Goal: Navigation & Orientation: Understand site structure

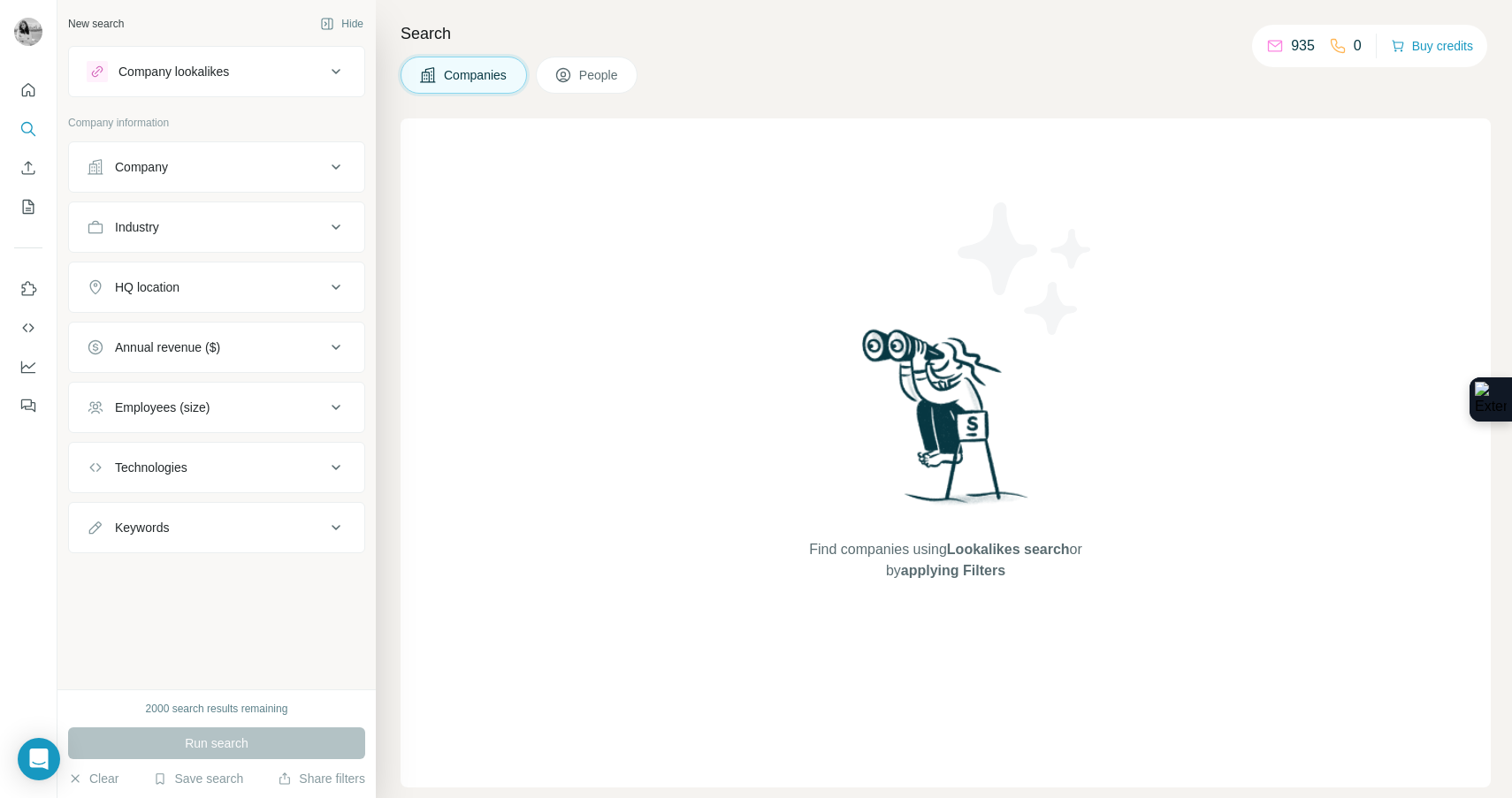
click at [1294, 44] on p "935" at bounding box center [1303, 46] width 24 height 21
click at [1298, 44] on p "935" at bounding box center [1303, 46] width 24 height 21
click at [1454, 43] on button "Buy credits" at bounding box center [1432, 46] width 82 height 25
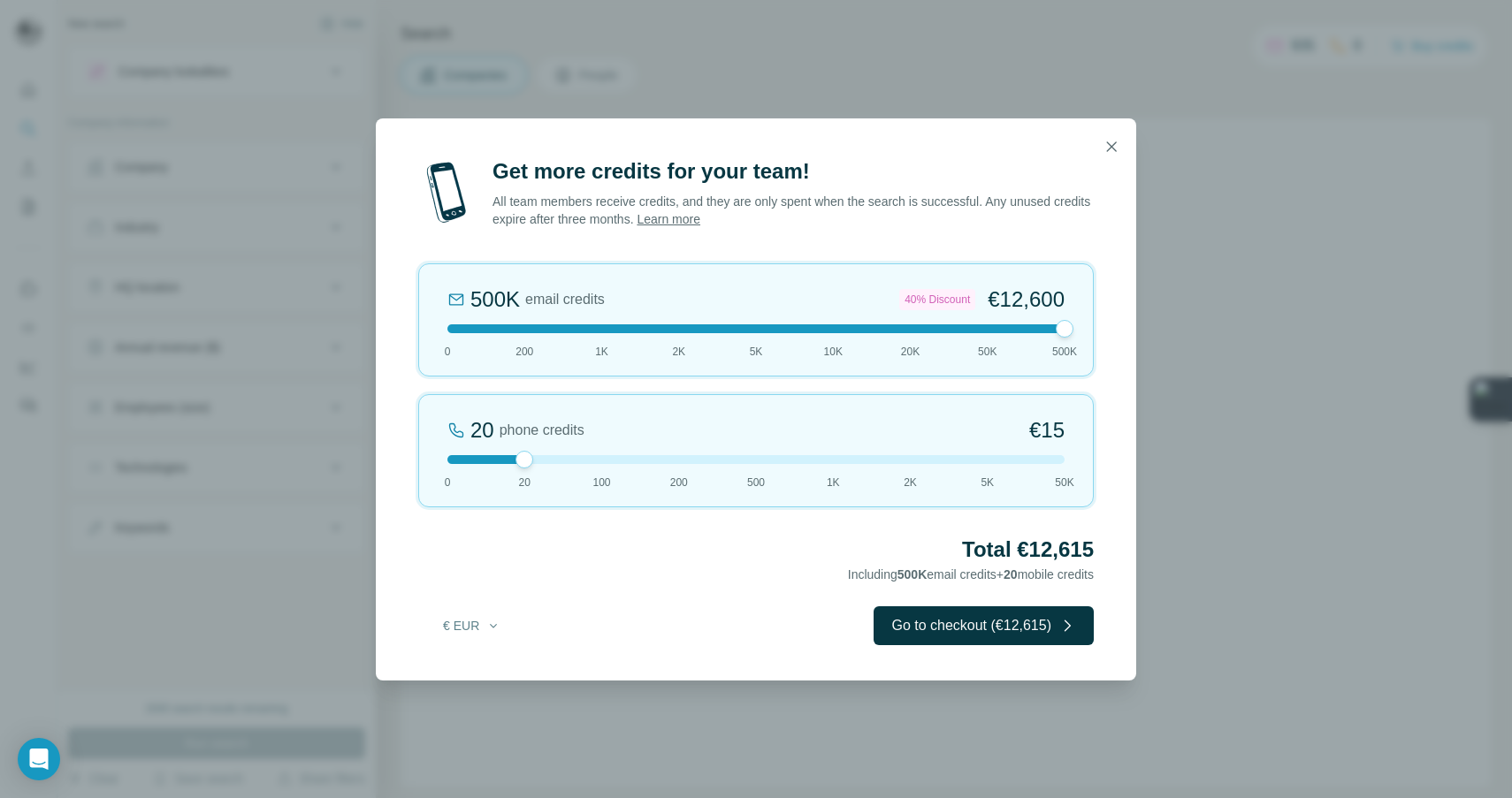
drag, startPoint x: 528, startPoint y: 323, endPoint x: 1130, endPoint y: 304, distance: 602.3
click at [1130, 304] on div "Get more credits for your team! All team members receive credits, and they are …" at bounding box center [756, 418] width 760 height 523
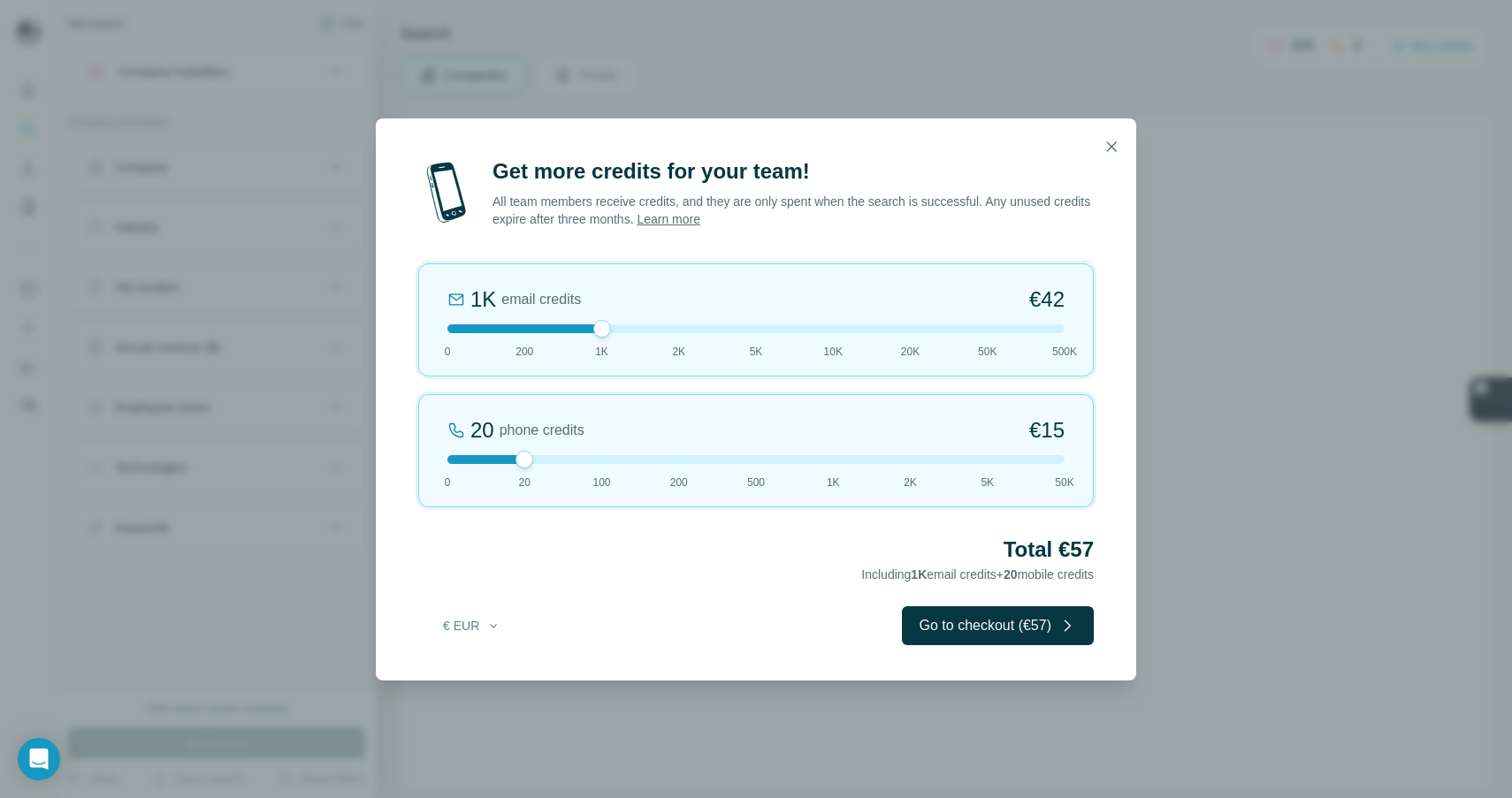
drag, startPoint x: 1065, startPoint y: 331, endPoint x: 626, endPoint y: 328, distance: 439.0
click at [624, 328] on div at bounding box center [756, 328] width 617 height 9
drag, startPoint x: 598, startPoint y: 330, endPoint x: 662, endPoint y: 331, distance: 64.0
click at [662, 331] on div at bounding box center [756, 328] width 617 height 9
drag, startPoint x: 520, startPoint y: 453, endPoint x: 385, endPoint y: 453, distance: 135.0
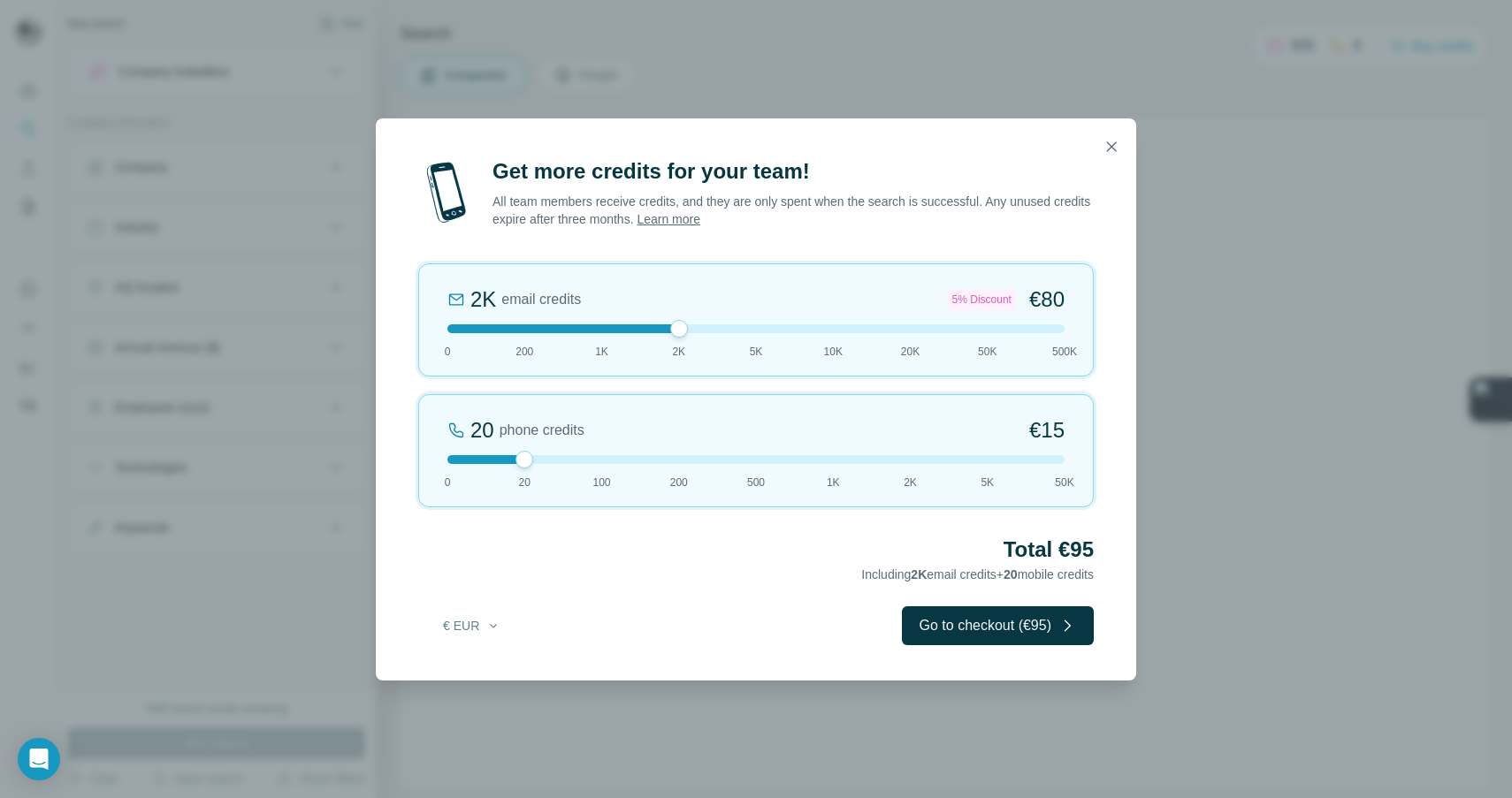
click at [385, 453] on div "Get more credits for your team! All team members receive credits, and they are …" at bounding box center [756, 418] width 760 height 523
drag, startPoint x: 678, startPoint y: 330, endPoint x: 526, endPoint y: 333, distance: 152.0
click at [526, 333] on div at bounding box center [524, 328] width 17 height 17
click at [1104, 143] on icon "button" at bounding box center [1111, 146] width 17 height 17
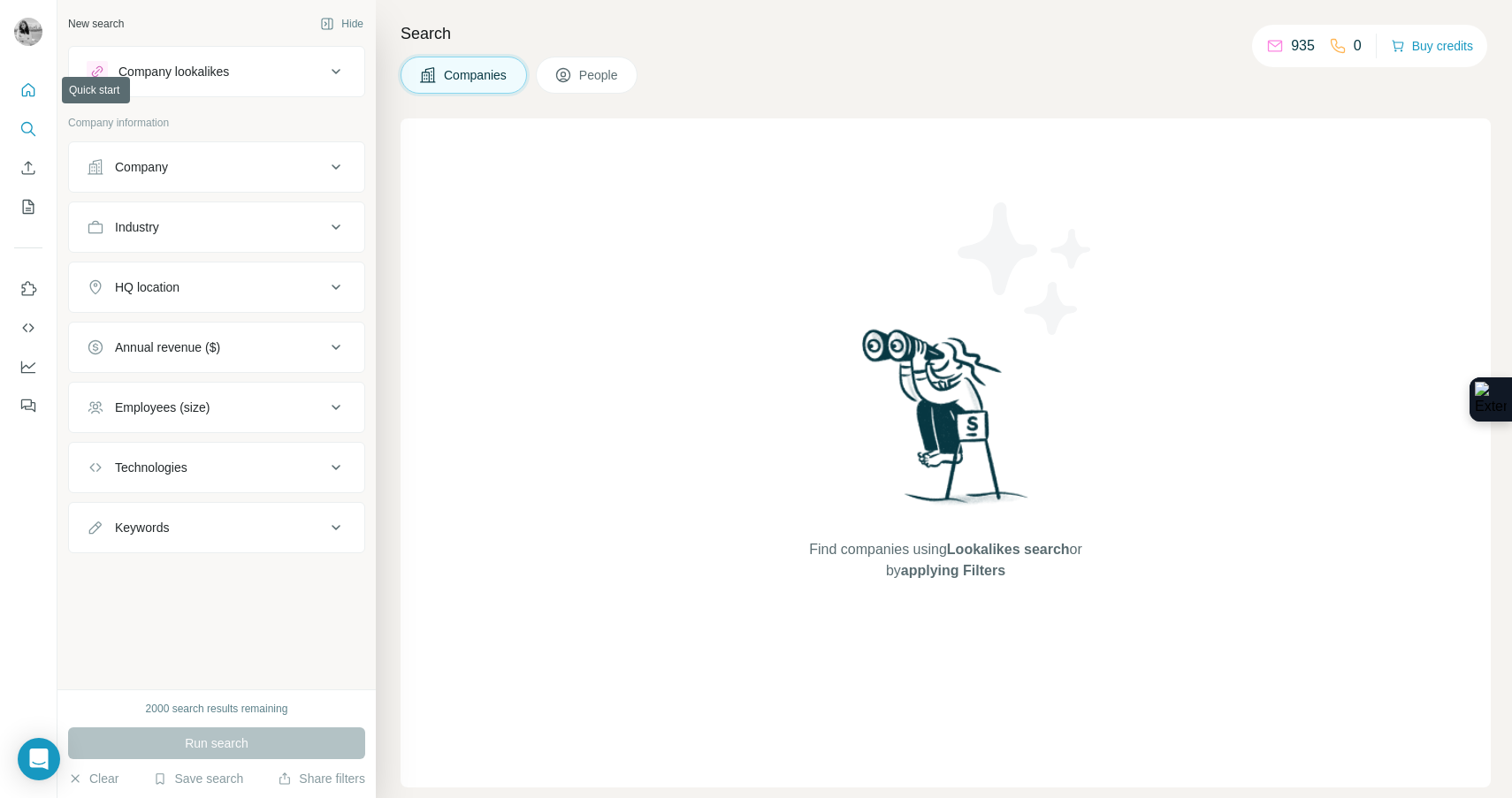
click at [31, 90] on icon "Quick start" at bounding box center [28, 90] width 17 height 17
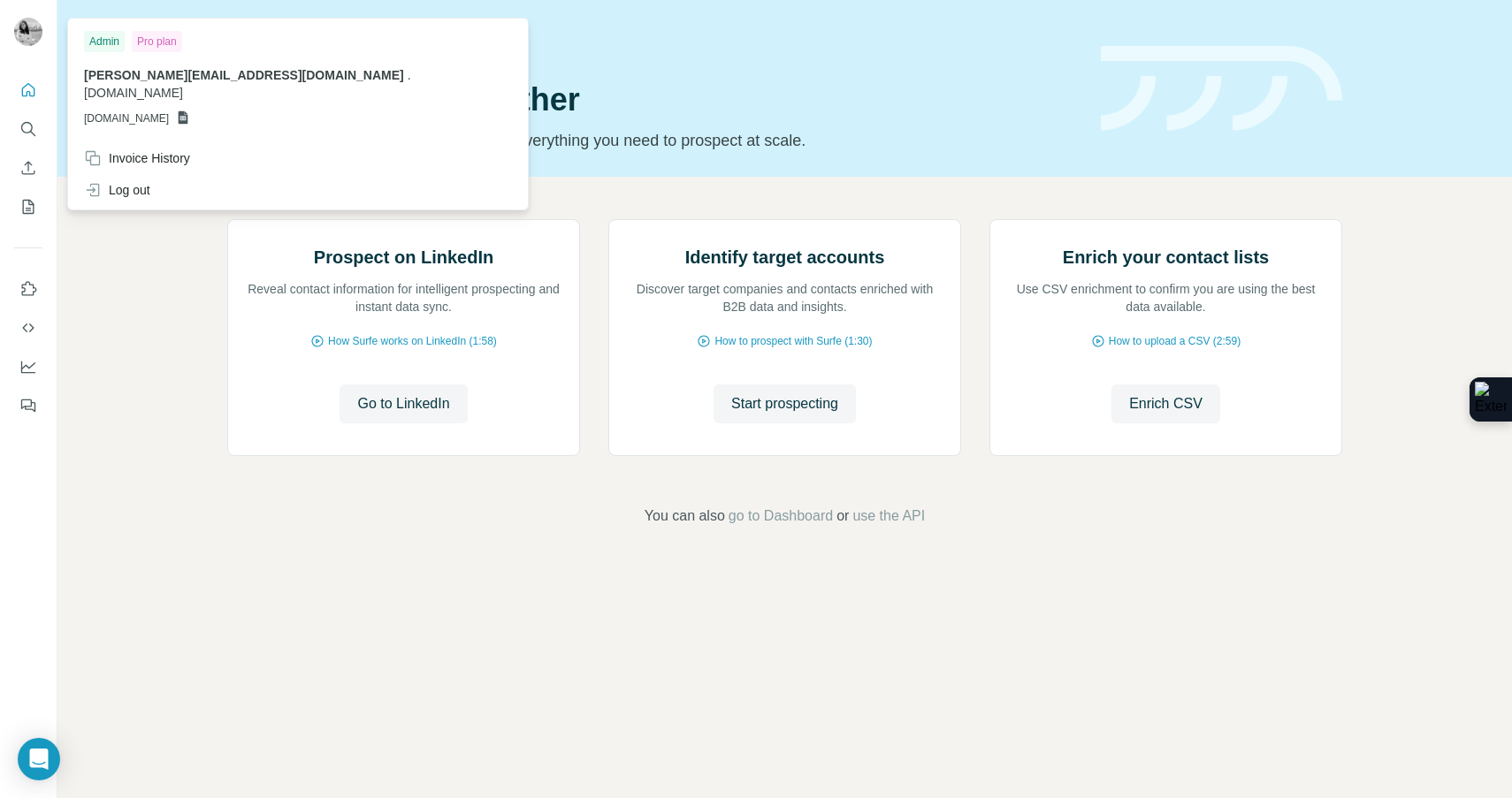
click at [36, 34] on img at bounding box center [28, 31] width 28 height 28
click at [173, 42] on div "Pro plan" at bounding box center [157, 42] width 50 height 21
click at [145, 33] on div "Pro plan" at bounding box center [157, 42] width 50 height 21
click at [168, 24] on div "Admin Pro plan [PERSON_NAME][EMAIL_ADDRESS][DOMAIN_NAME] . [DOMAIN_NAME] [DOMAI…" at bounding box center [297, 82] width 452 height 120
click at [168, 46] on div "Pro plan" at bounding box center [157, 42] width 50 height 21
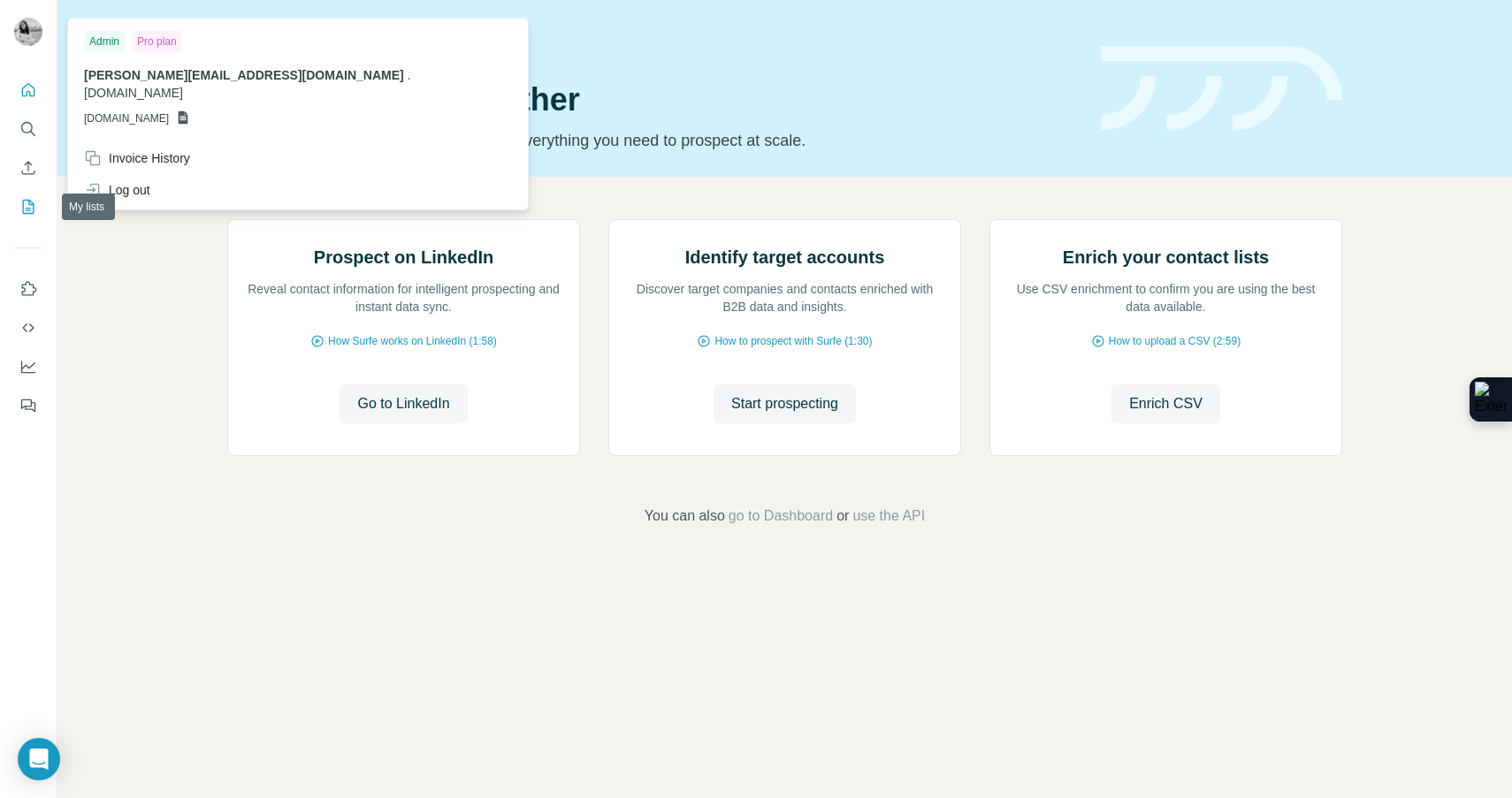
click at [33, 208] on icon "My lists" at bounding box center [29, 206] width 12 height 15
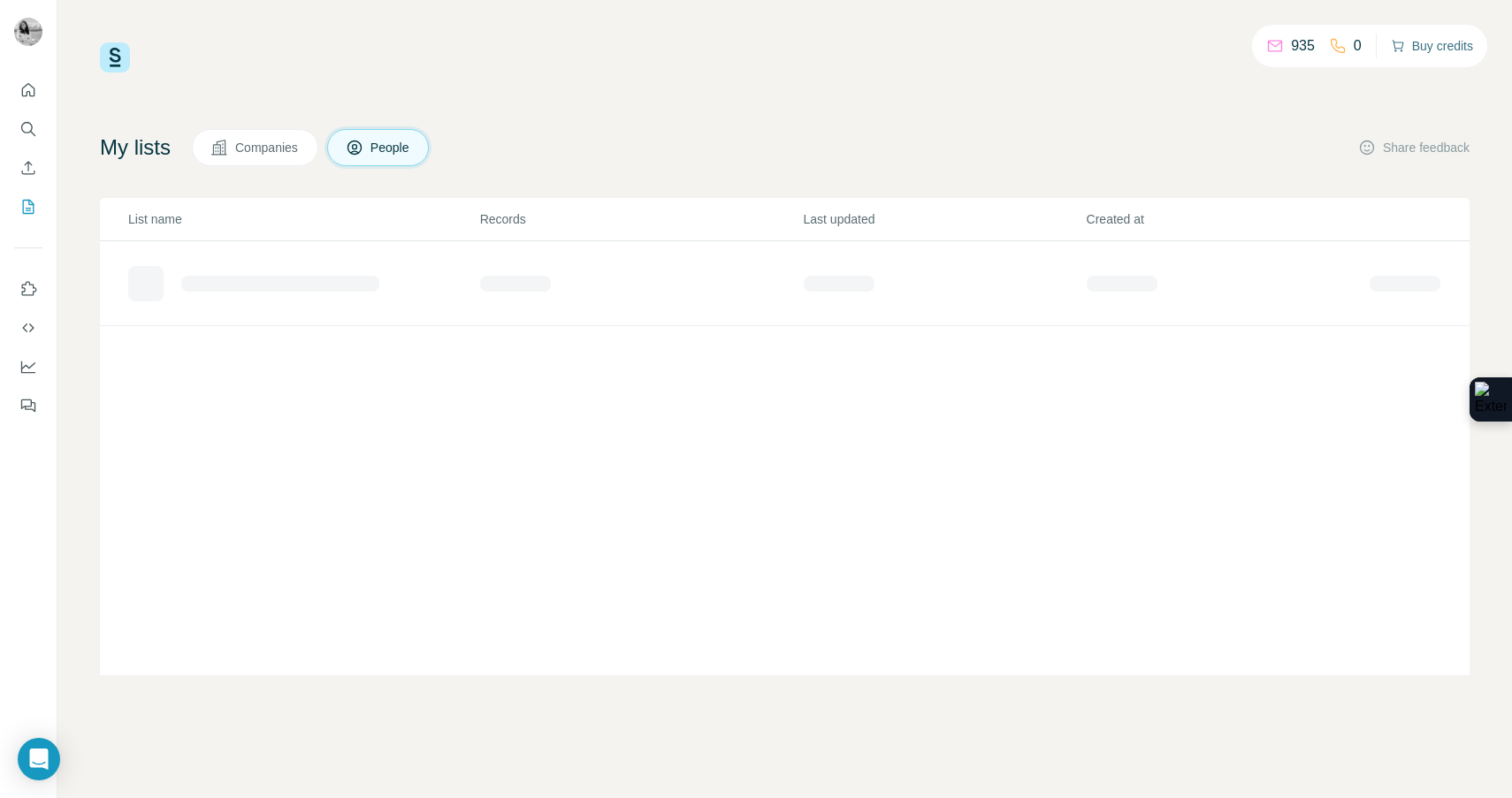
click at [1446, 53] on button "Buy credits" at bounding box center [1432, 46] width 82 height 25
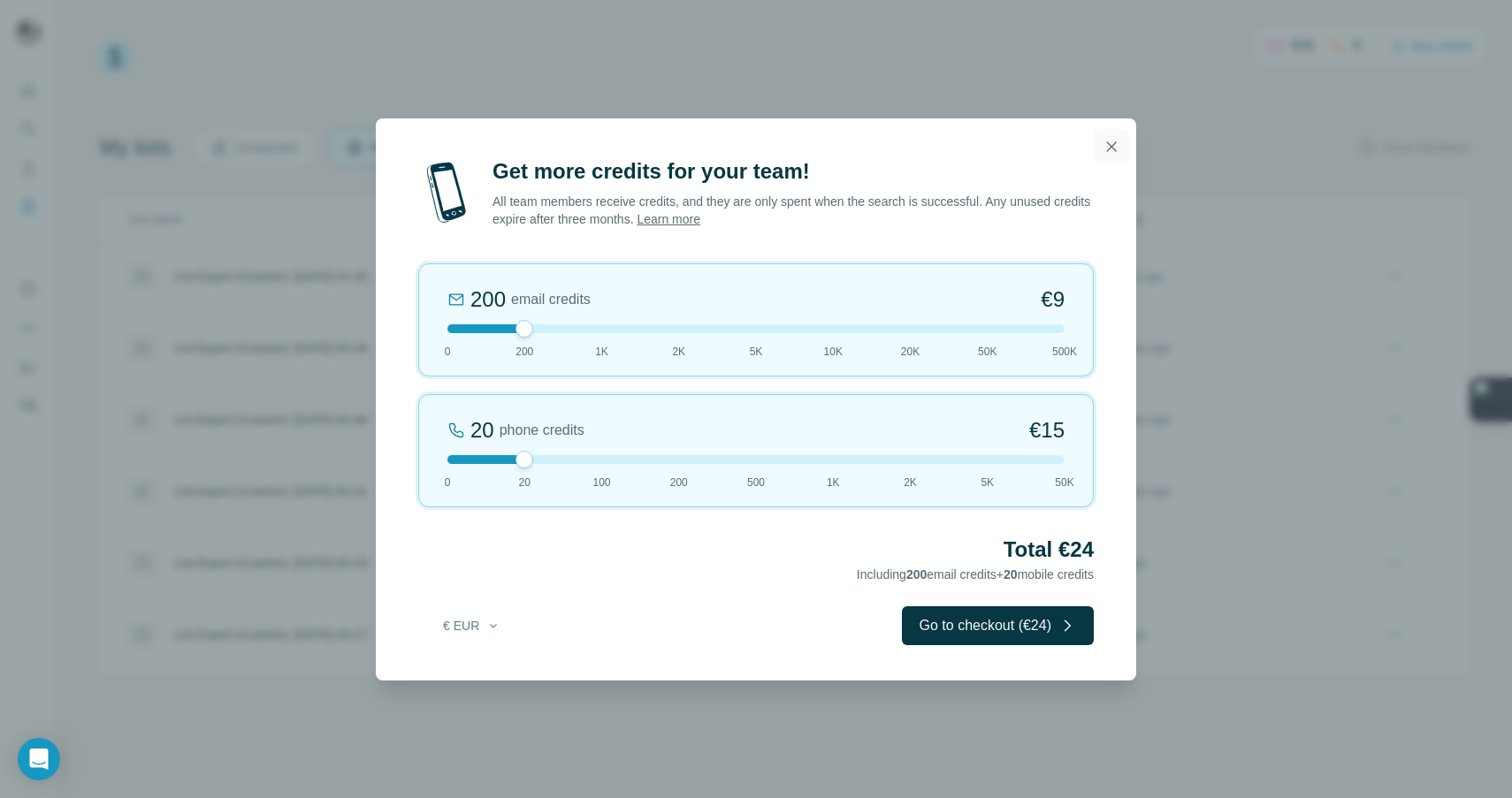
click at [1109, 147] on icon "button" at bounding box center [1111, 146] width 17 height 17
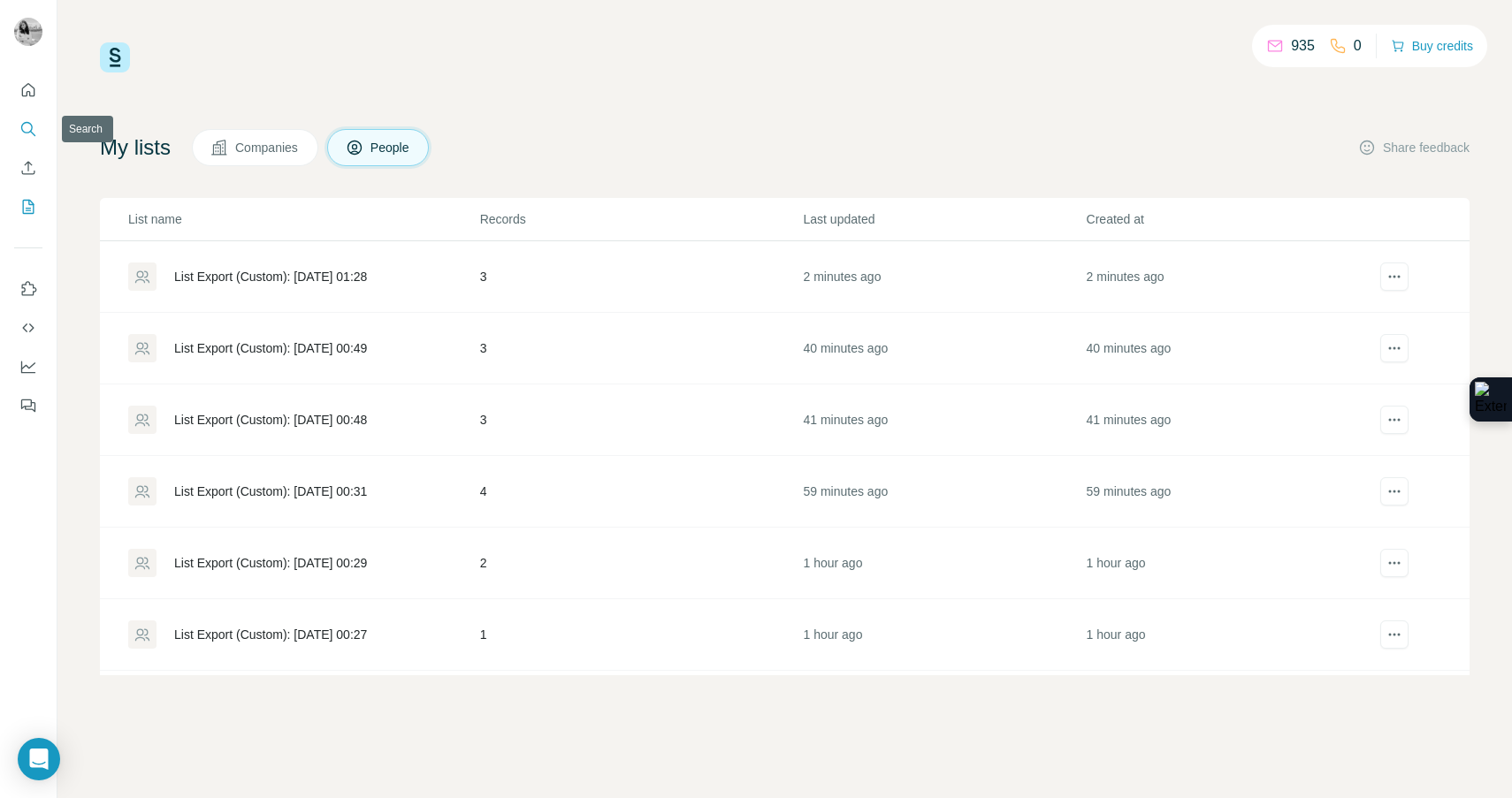
click at [37, 137] on button "Search" at bounding box center [28, 129] width 28 height 32
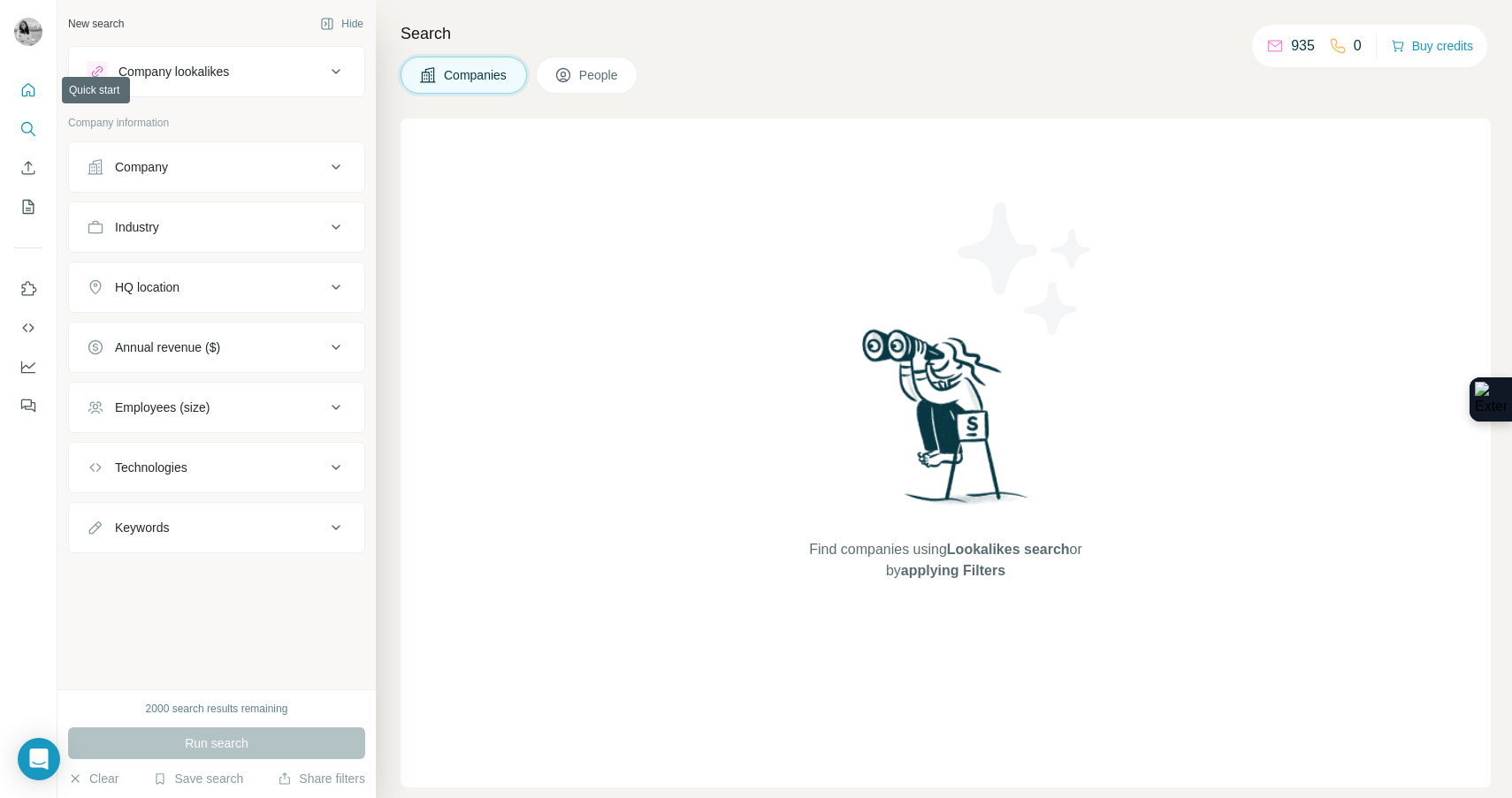
click at [30, 96] on icon "Quick start" at bounding box center [29, 90] width 14 height 14
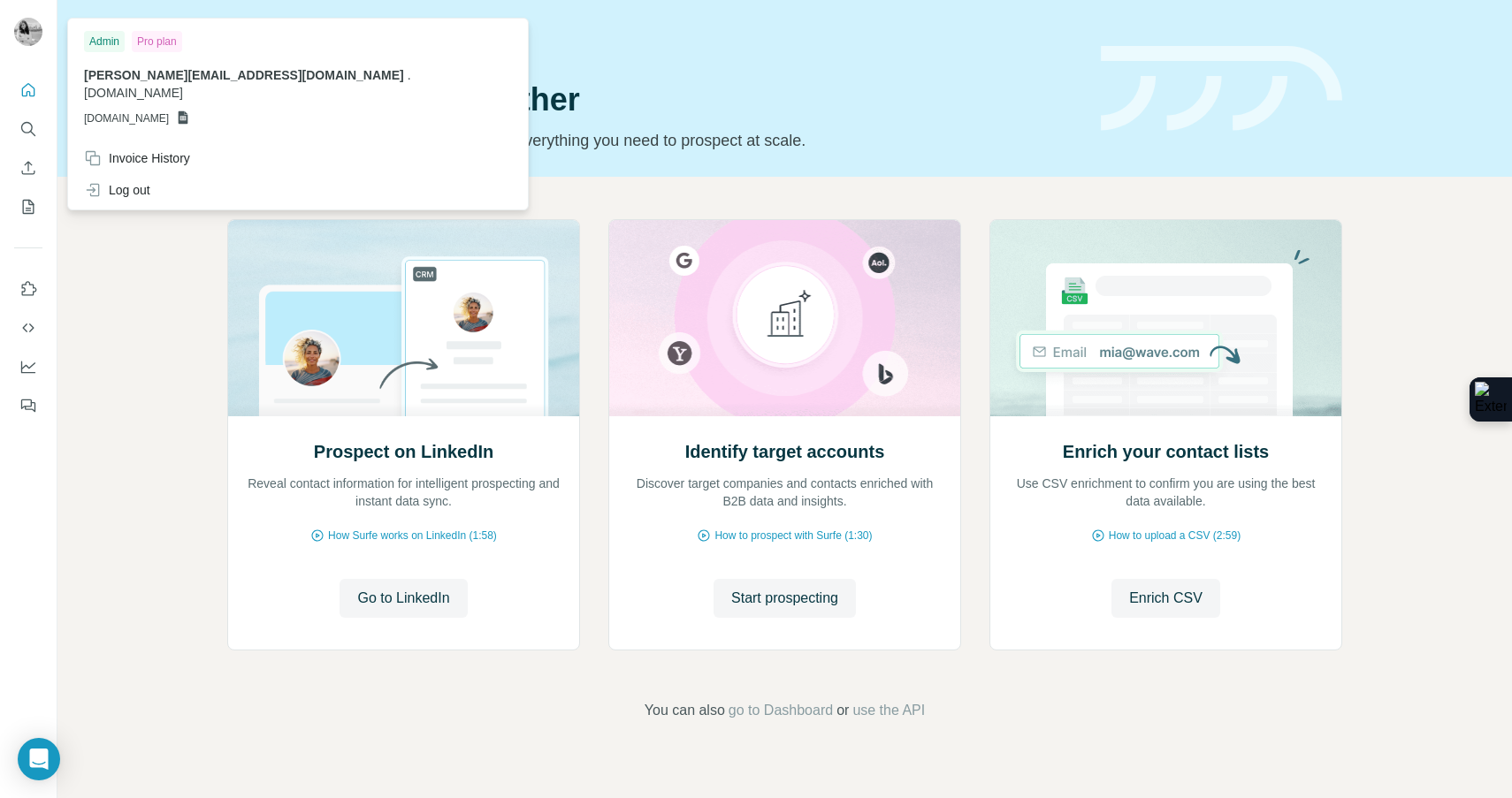
click at [25, 48] on div at bounding box center [28, 33] width 28 height 32
click at [108, 41] on div "Admin" at bounding box center [105, 42] width 41 height 21
click at [29, 396] on button "Feedback" at bounding box center [28, 406] width 28 height 32
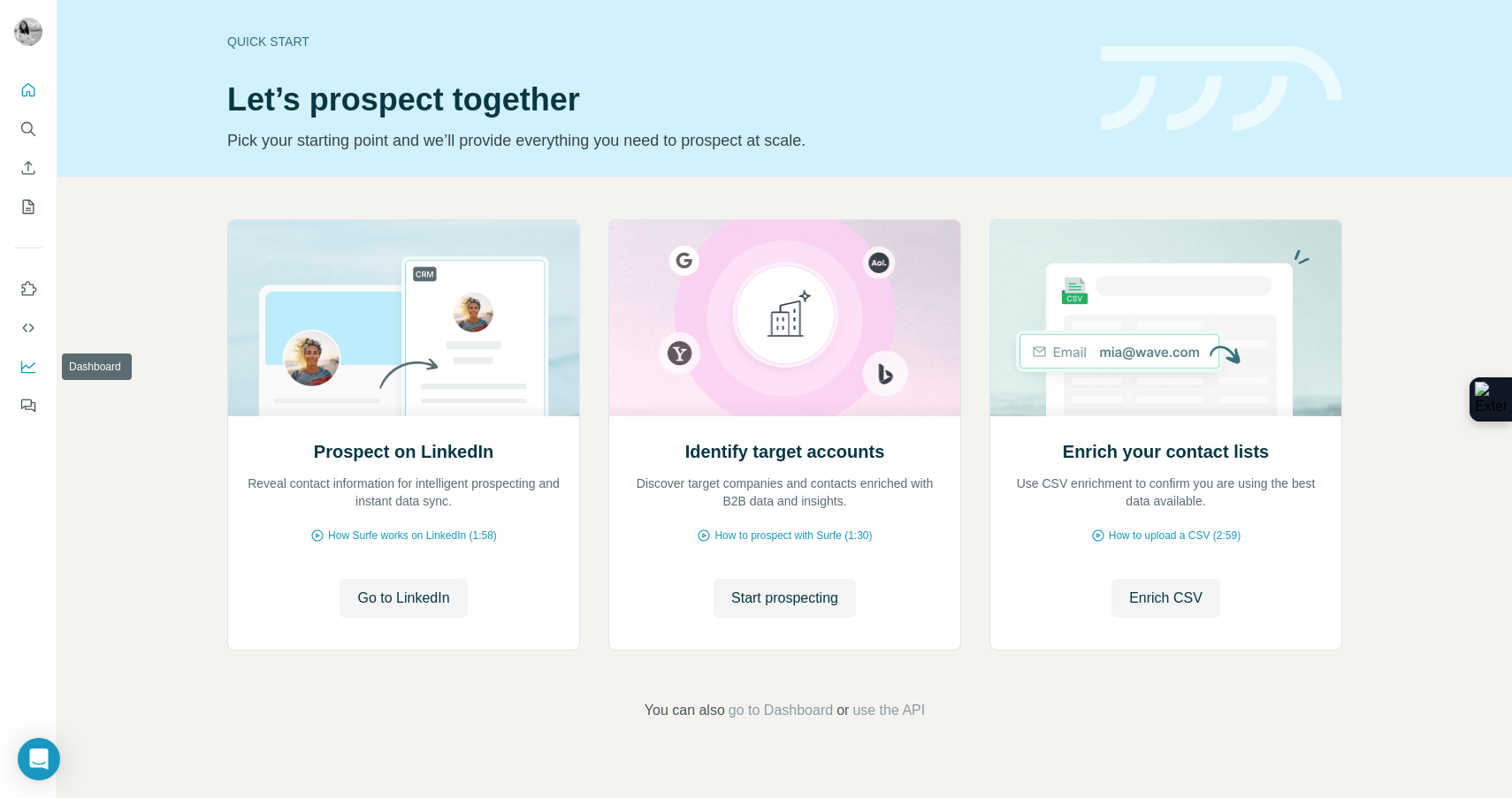
click at [21, 359] on icon "Dashboard" at bounding box center [28, 367] width 17 height 17
